Goal: Find contact information

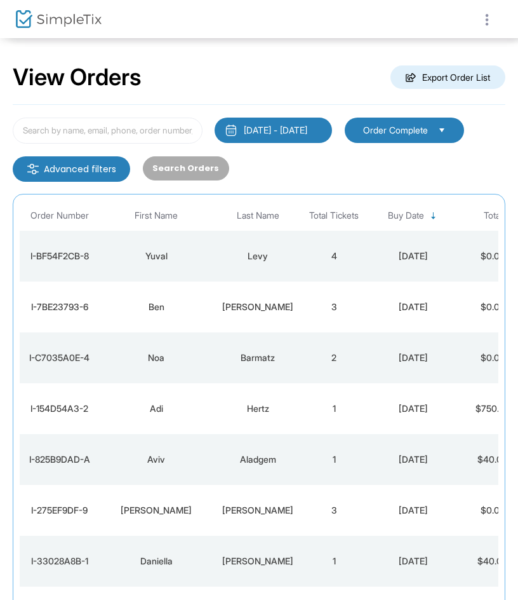
click at [490, 23] on icon at bounding box center [487, 20] width 11 height 16
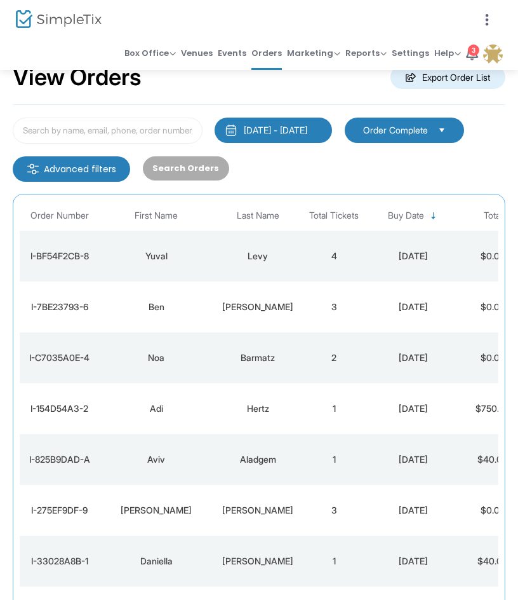
click at [188, 99] on div "View Orders Export Order List" at bounding box center [259, 78] width 493 height 54
click at [135, 134] on input at bounding box center [108, 131] width 190 height 26
paste input "Shaked Fromovich"
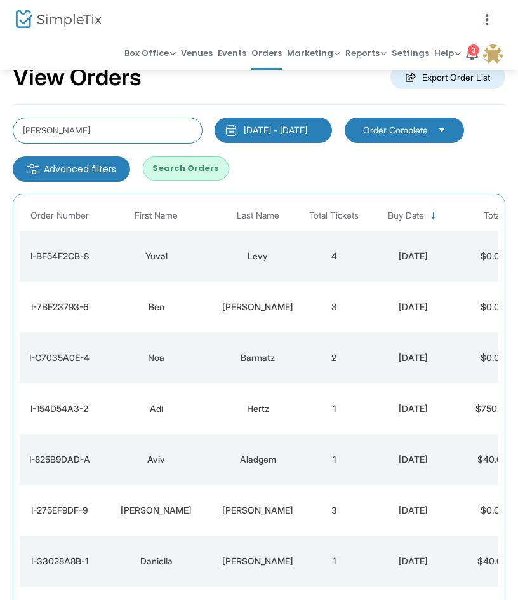
type input "Shaked Fromovich"
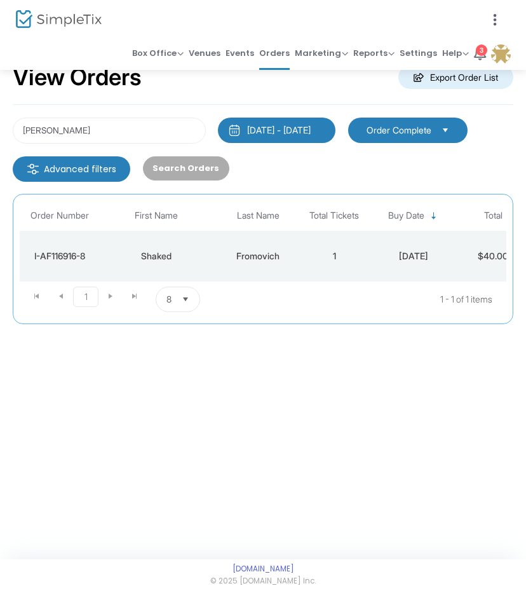
click at [226, 274] on td "Fromovich" at bounding box center [257, 256] width 89 height 51
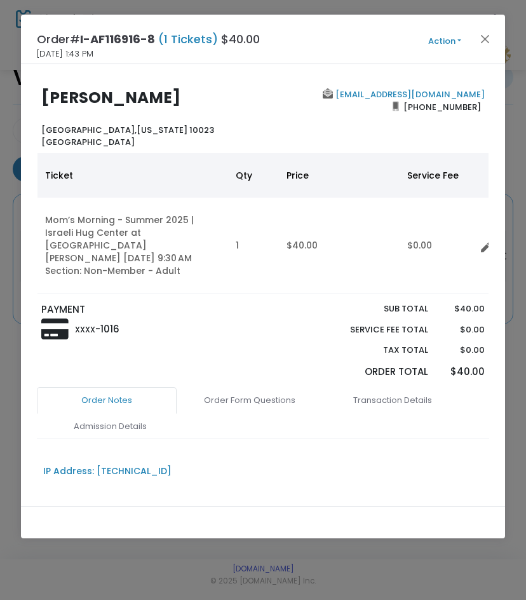
drag, startPoint x: 192, startPoint y: 101, endPoint x: 36, endPoint y: 110, distance: 155.9
click at [36, 109] on div "Shaked Fromovich Manhattan, New York 10023 United States" at bounding box center [149, 118] width 228 height 60
drag, startPoint x: 241, startPoint y: 126, endPoint x: 198, endPoint y: 106, distance: 47.5
click at [231, 122] on div "Shaked Fromovich Manhattan, New York 10023 United States" at bounding box center [149, 118] width 228 height 60
click at [200, 91] on h2 "Shaked Fromovich" at bounding box center [149, 97] width 216 height 19
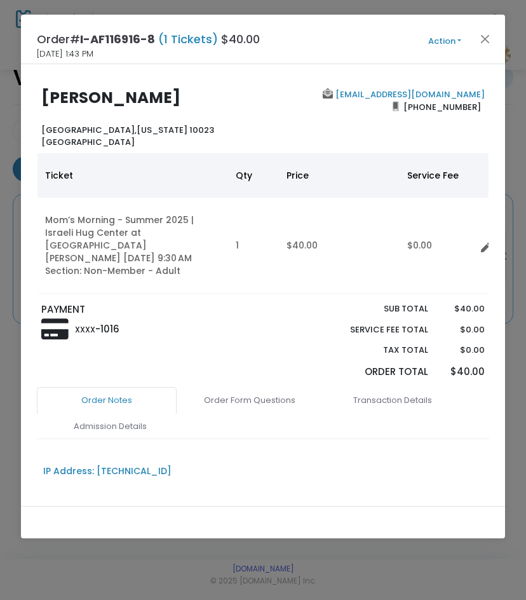
drag, startPoint x: 200, startPoint y: 97, endPoint x: 36, endPoint y: 102, distance: 164.6
click at [36, 101] on div "Shaked Fromovich Manhattan, New York 10023 United States" at bounding box center [149, 118] width 228 height 60
copy b "Shaked Fromovich"
drag, startPoint x: 481, startPoint y: 94, endPoint x: 368, endPoint y: 95, distance: 112.5
click at [368, 95] on div "shakedfromo@gmail.com (929) 877-3837" at bounding box center [377, 118] width 228 height 60
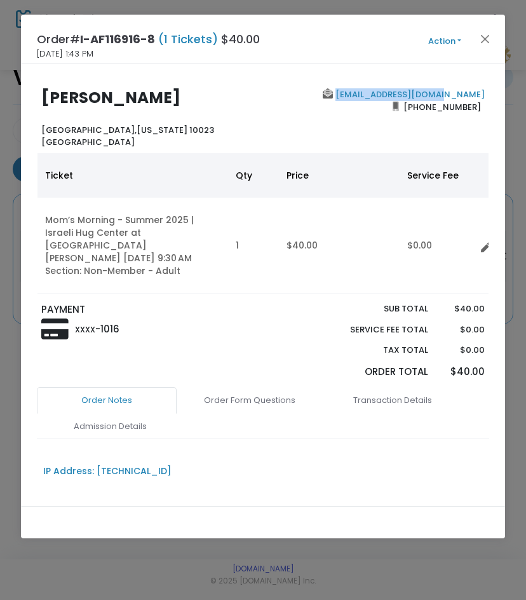
copy link "shakedfromo@gmail.com"
drag, startPoint x: 419, startPoint y: 144, endPoint x: 435, endPoint y: 131, distance: 20.3
click at [418, 144] on div "shakedfromo@gmail.com (929) 877-3837" at bounding box center [377, 118] width 228 height 60
drag, startPoint x: 478, startPoint y: 108, endPoint x: 410, endPoint y: 118, distance: 68.1
click at [410, 118] on div "shakedfromo@gmail.com (929) 877-3837" at bounding box center [377, 118] width 228 height 60
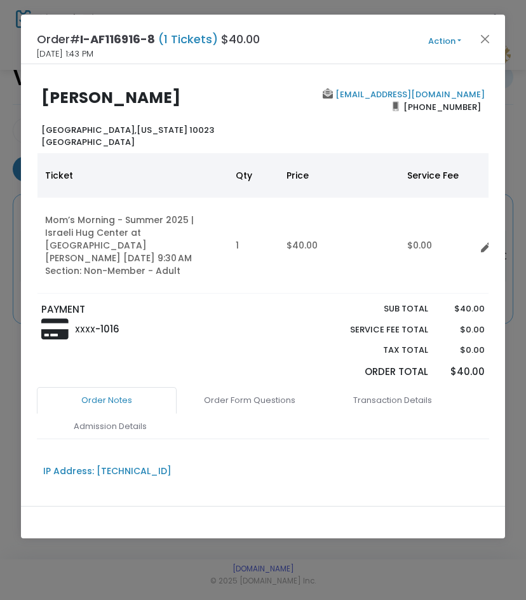
copy span "(929) 877-3837"
click at [486, 36] on button "Close" at bounding box center [484, 38] width 17 height 17
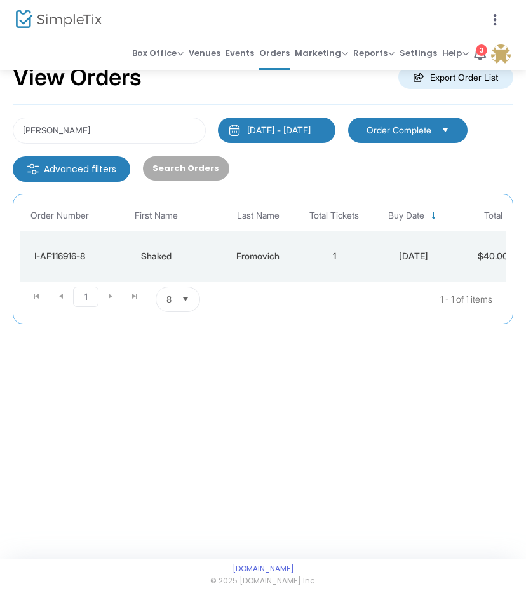
click at [493, 11] on div at bounding box center [386, 19] width 247 height 38
click at [495, 15] on icon at bounding box center [494, 20] width 11 height 16
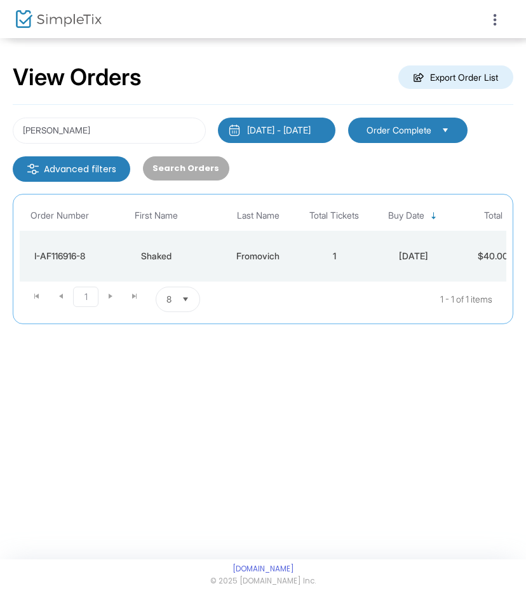
click at [502, 15] on span at bounding box center [501, 19] width 18 height 12
click at [492, 16] on icon at bounding box center [494, 20] width 11 height 16
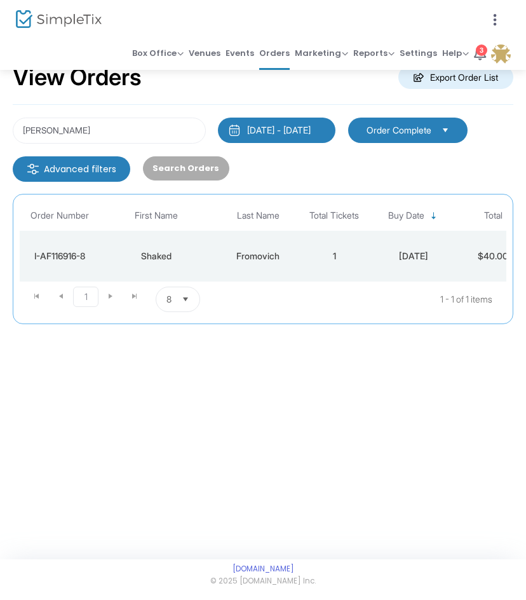
click at [499, 51] on img at bounding box center [501, 54] width 20 height 20
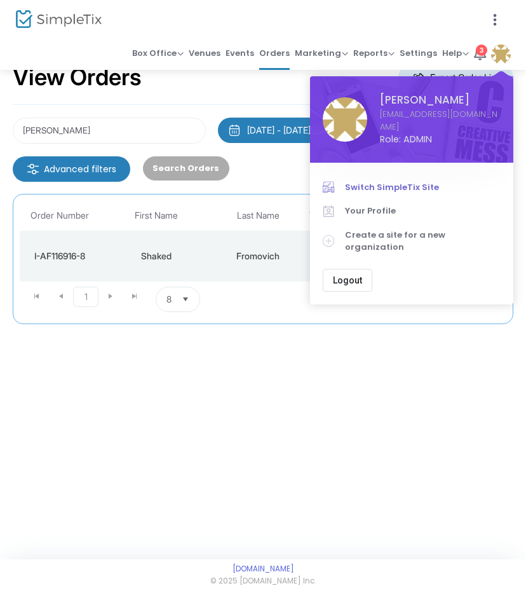
click at [406, 181] on span "Switch SimpleTix Site" at bounding box center [423, 187] width 156 height 13
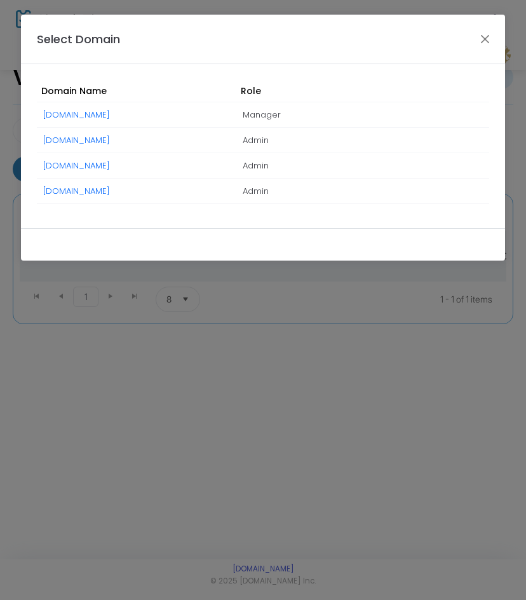
click at [70, 194] on link "crsnyc.simpletix.com" at bounding box center [76, 191] width 67 height 12
